Goal: Understand process/instructions: Learn about a topic

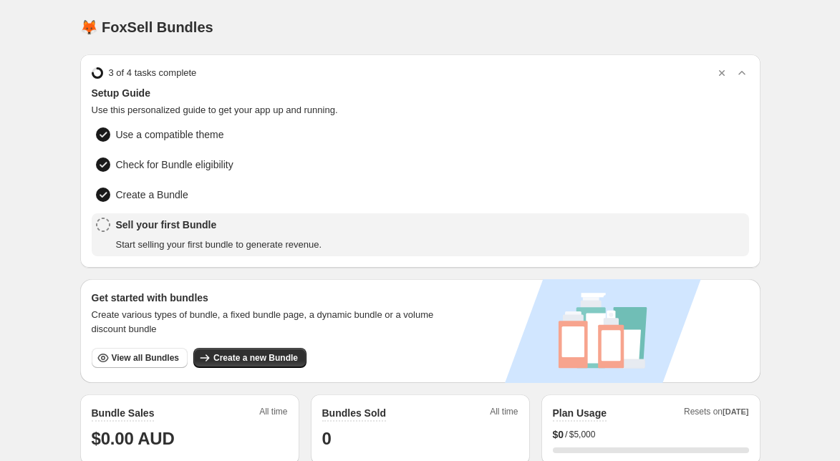
scroll to position [364, 0]
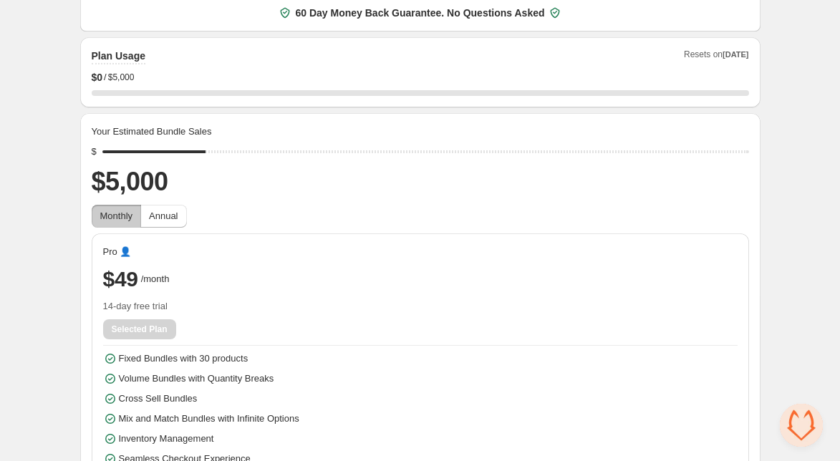
scroll to position [88, 0]
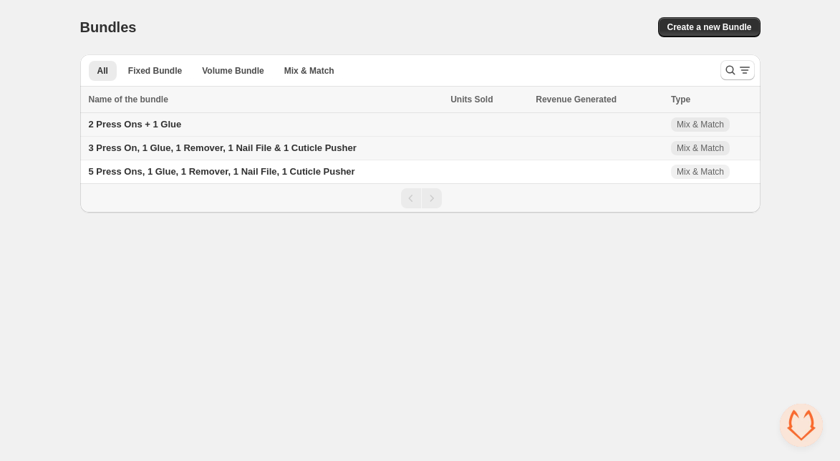
click at [261, 121] on td "2 Press Ons + 1 Glue" at bounding box center [263, 125] width 367 height 24
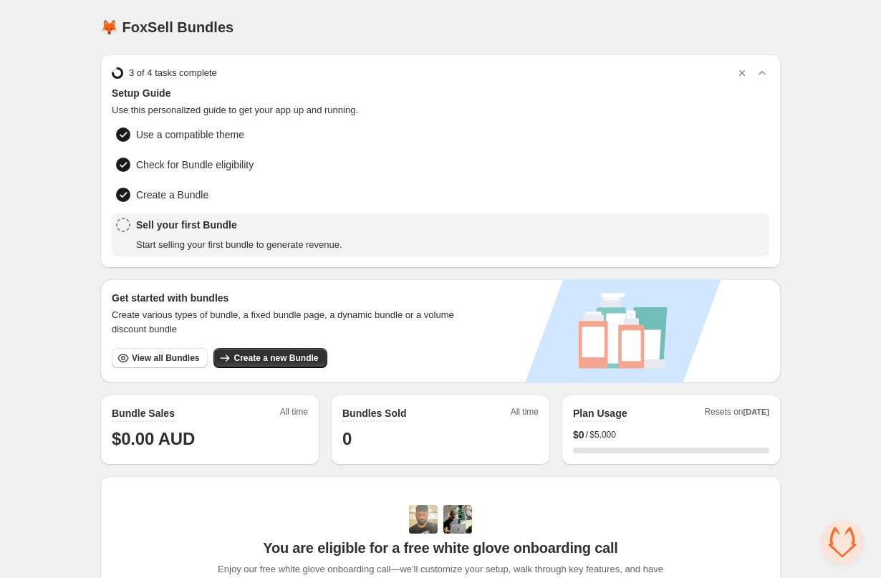
scroll to position [344, 0]
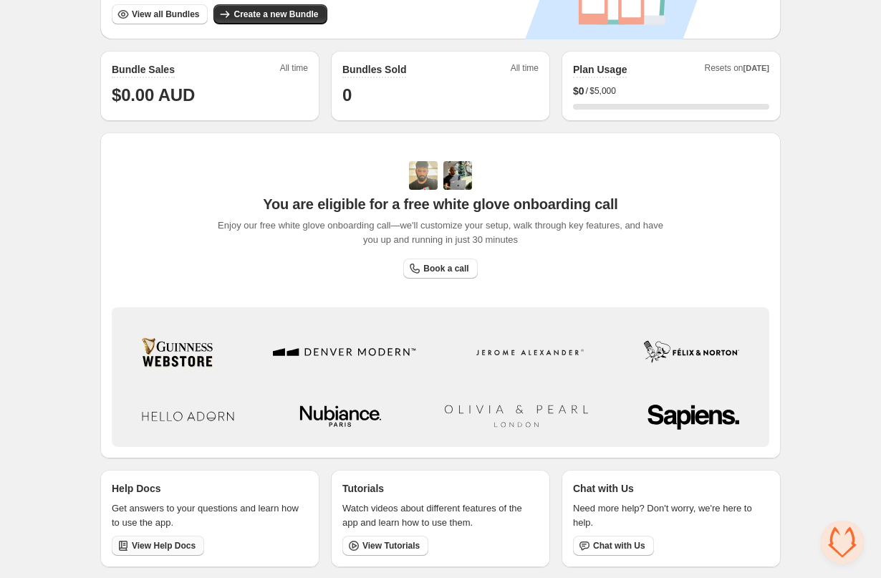
click at [160, 547] on span "View Help Docs" at bounding box center [164, 545] width 64 height 11
